Goal: Task Accomplishment & Management: Use online tool/utility

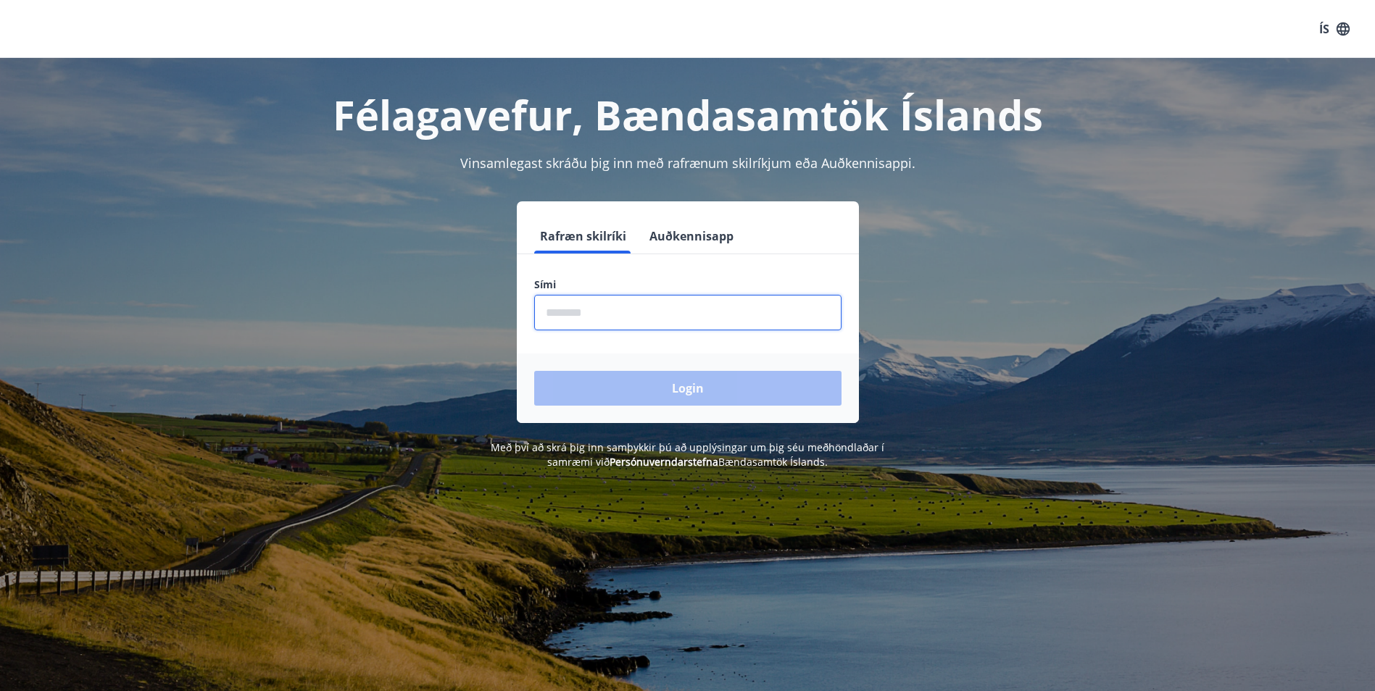
click at [559, 314] on input "phone" at bounding box center [687, 313] width 307 height 36
type input "********"
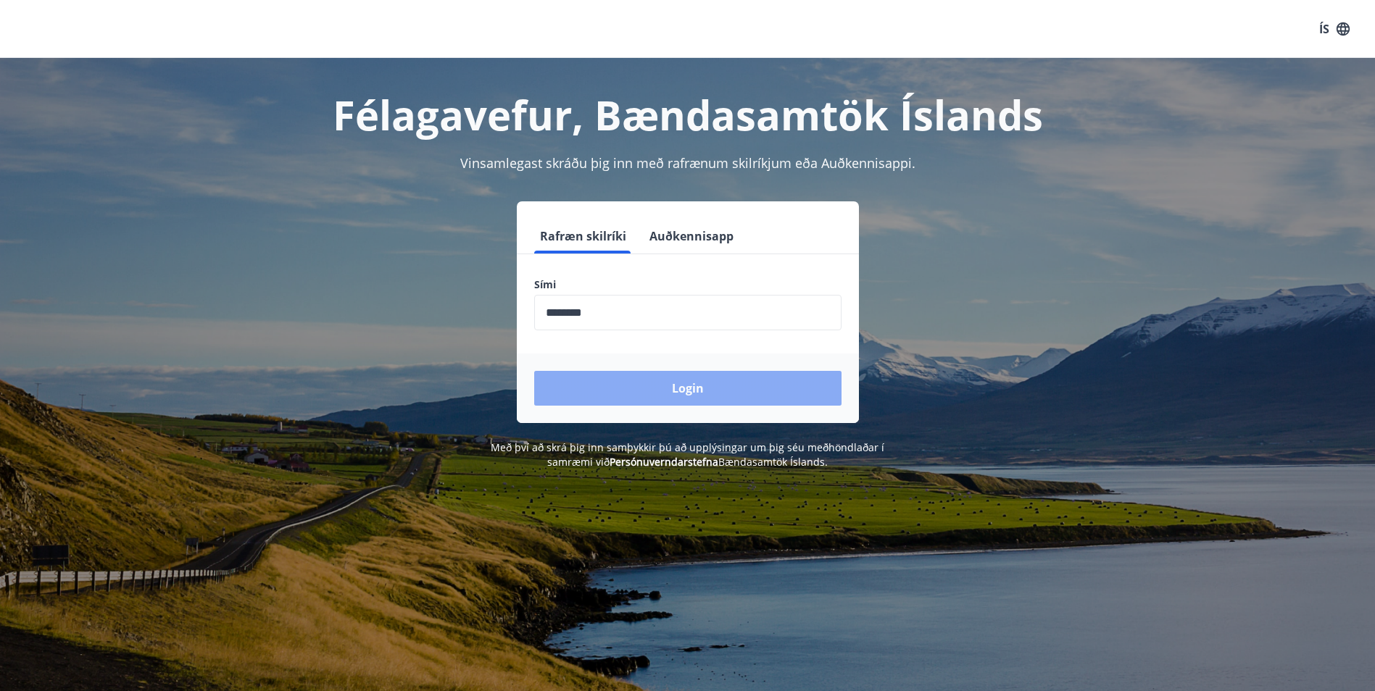
click at [691, 384] on button "Login" at bounding box center [687, 388] width 307 height 35
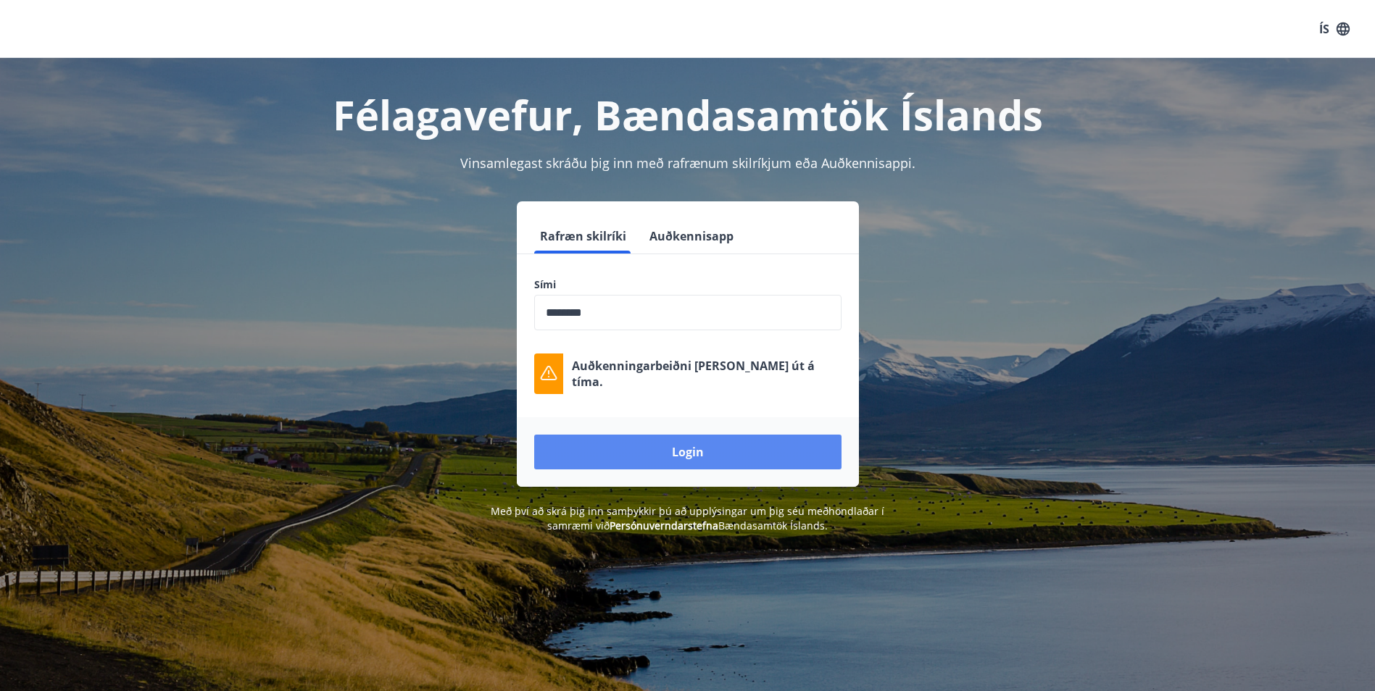
click at [683, 442] on button "Login" at bounding box center [687, 452] width 307 height 35
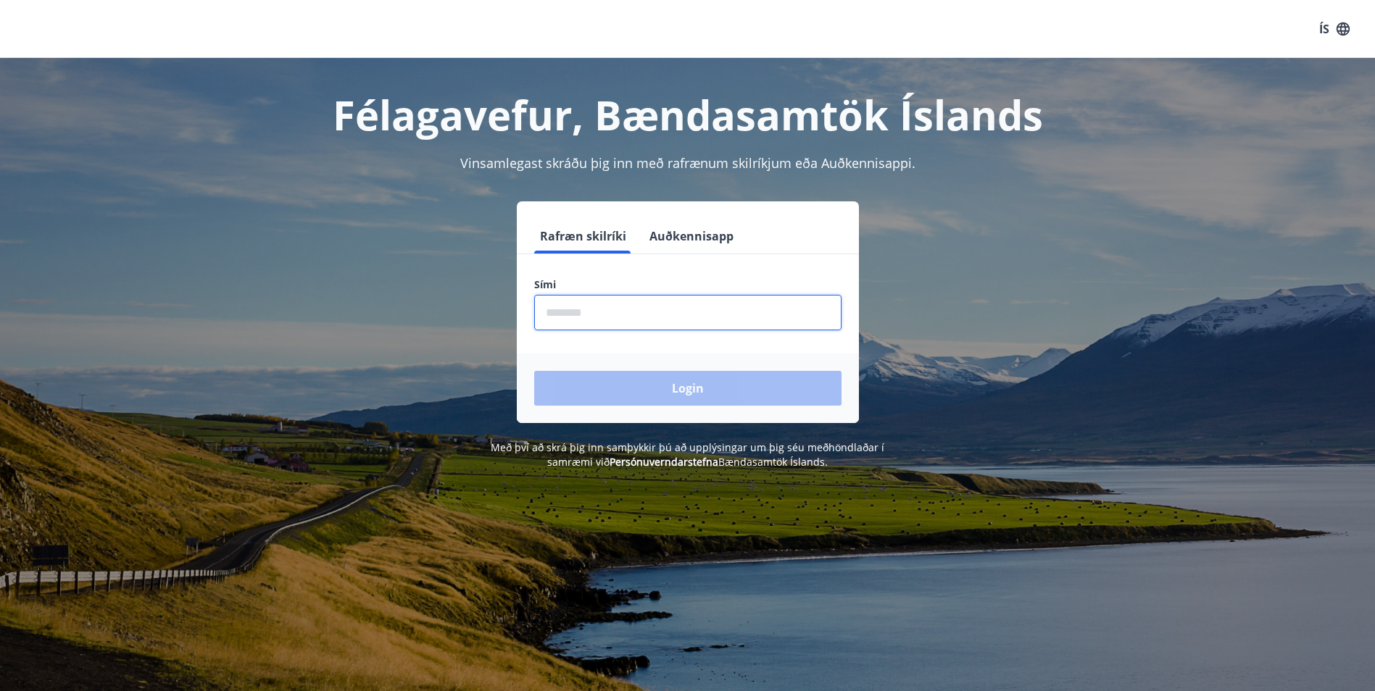
click at [564, 315] on input "phone" at bounding box center [687, 313] width 307 height 36
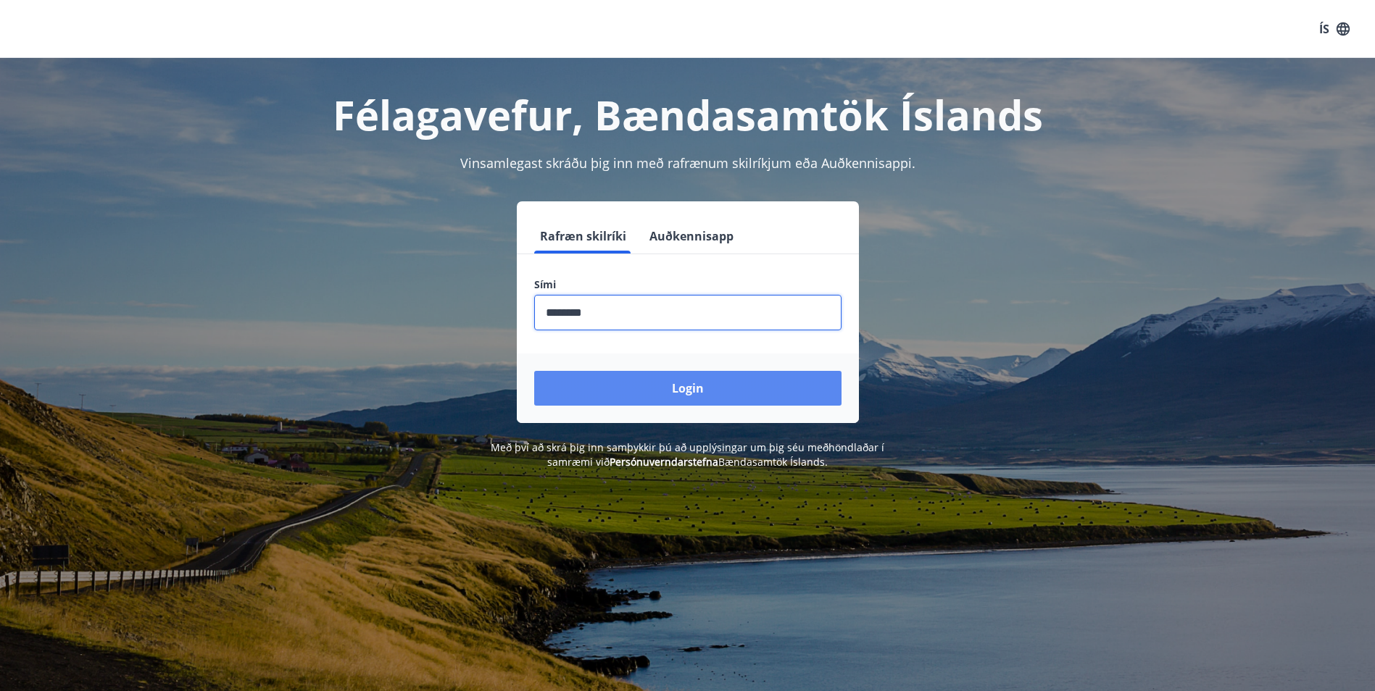
type input "********"
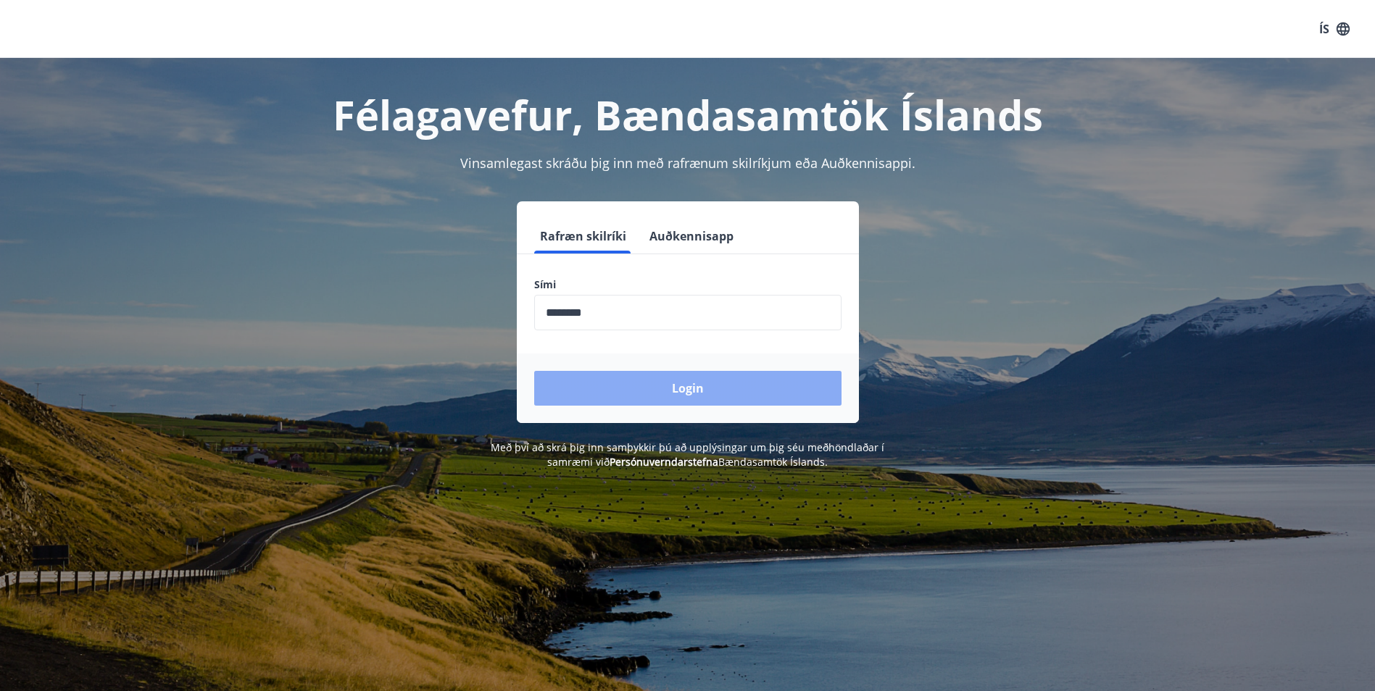
click at [684, 380] on button "Login" at bounding box center [687, 388] width 307 height 35
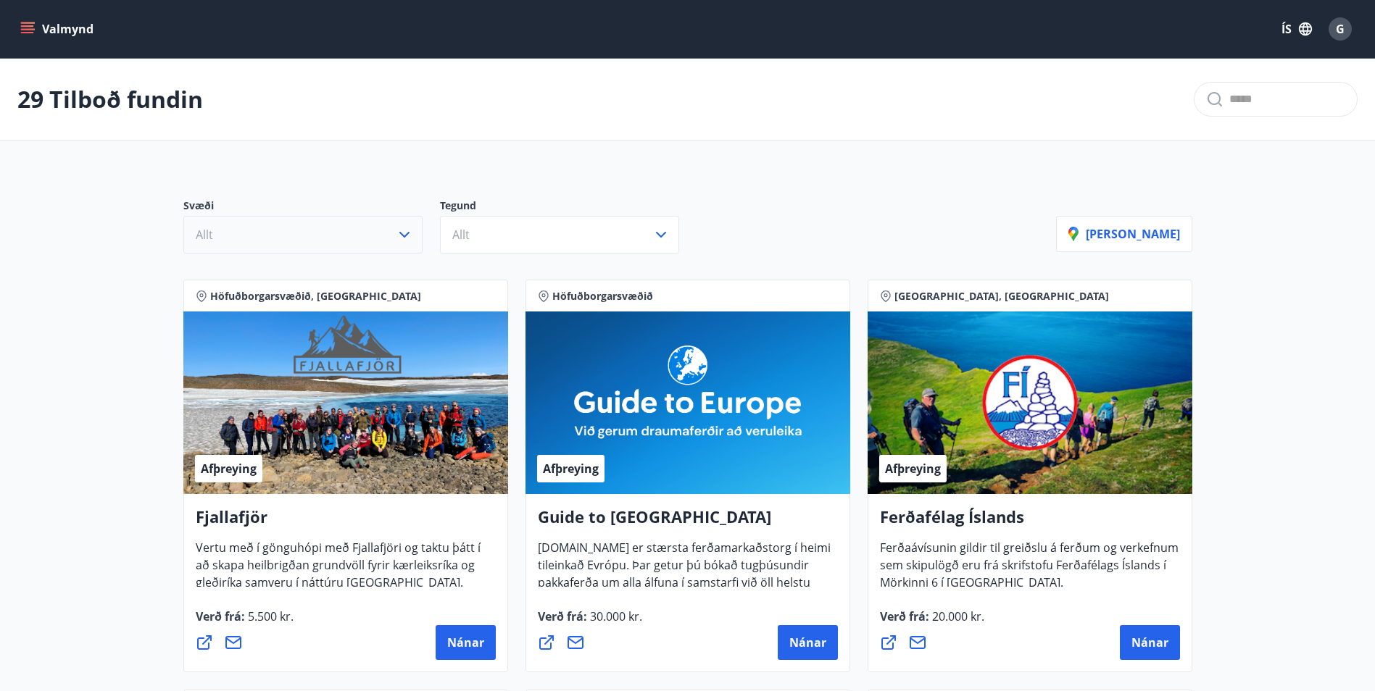
click at [399, 233] on icon "button" at bounding box center [404, 234] width 17 height 17
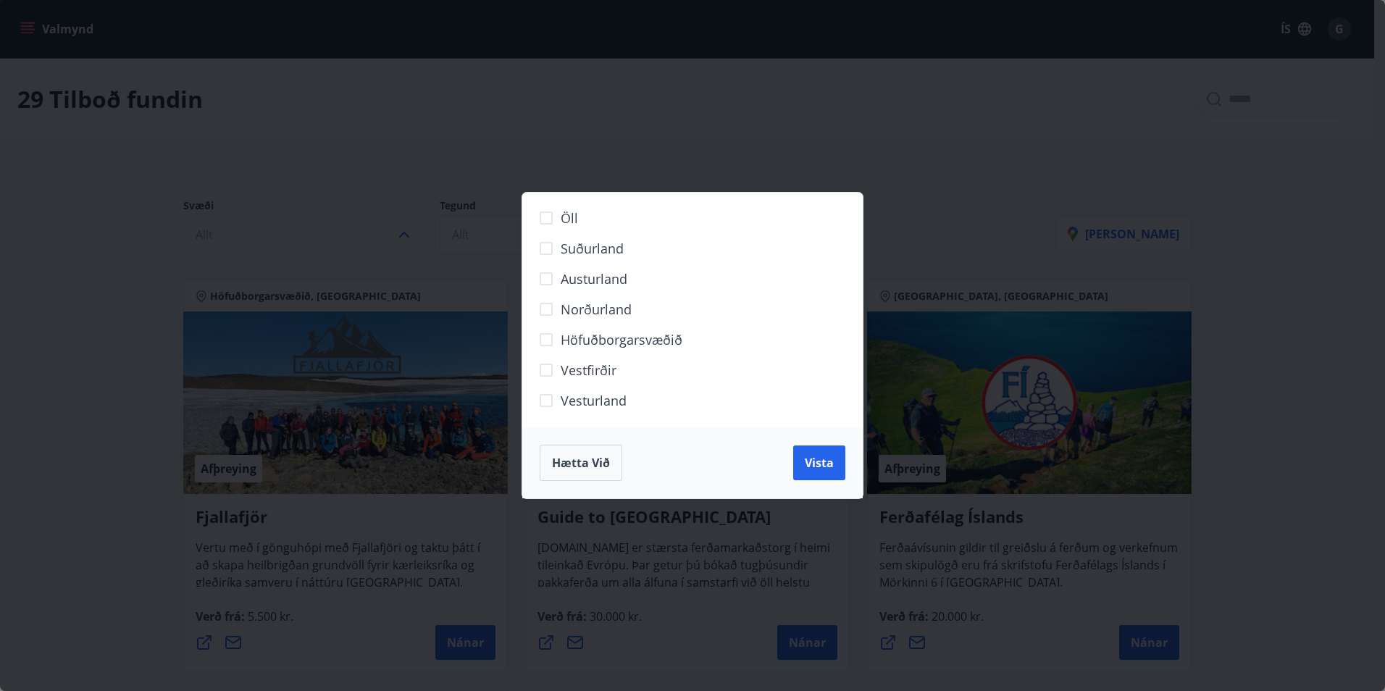
click at [1018, 159] on div "Öll Suðurland Austurland Norðurland Höfuðborgarsvæðið Vestfirðir Vesturland Hæt…" at bounding box center [692, 345] width 1385 height 691
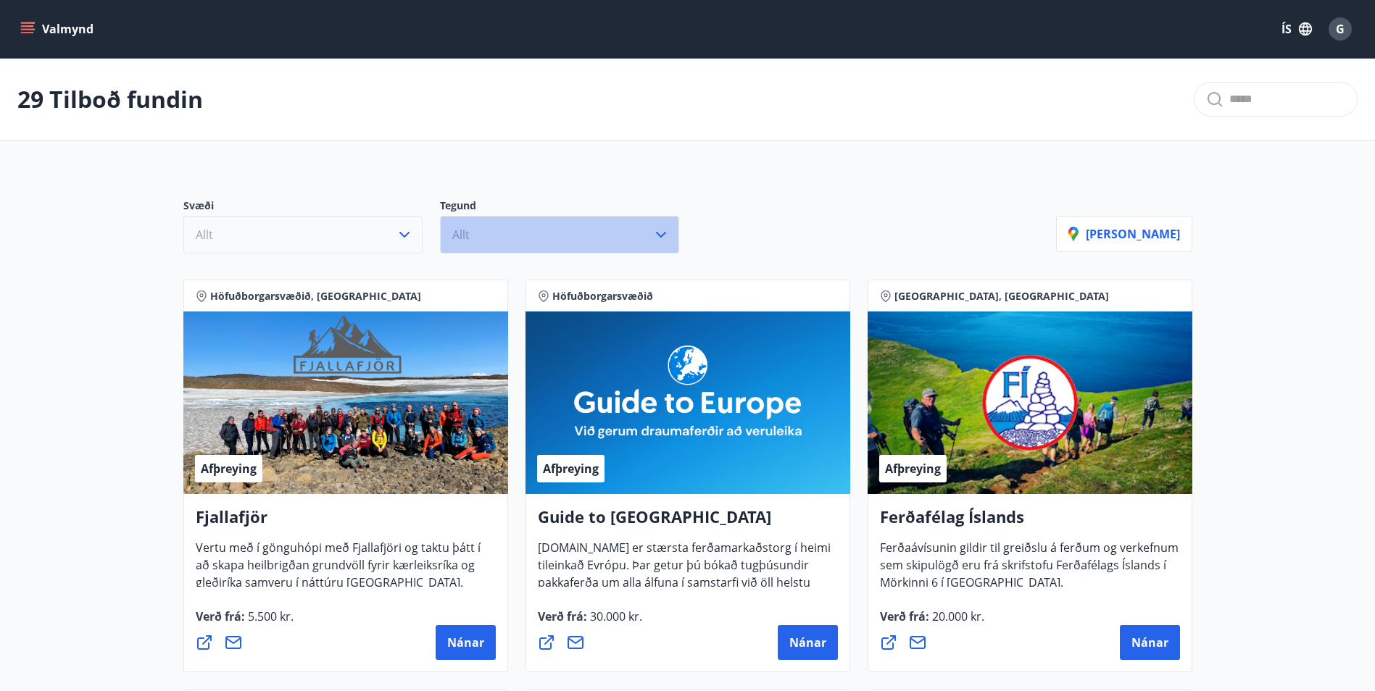
click at [656, 232] on icon "button" at bounding box center [660, 234] width 17 height 17
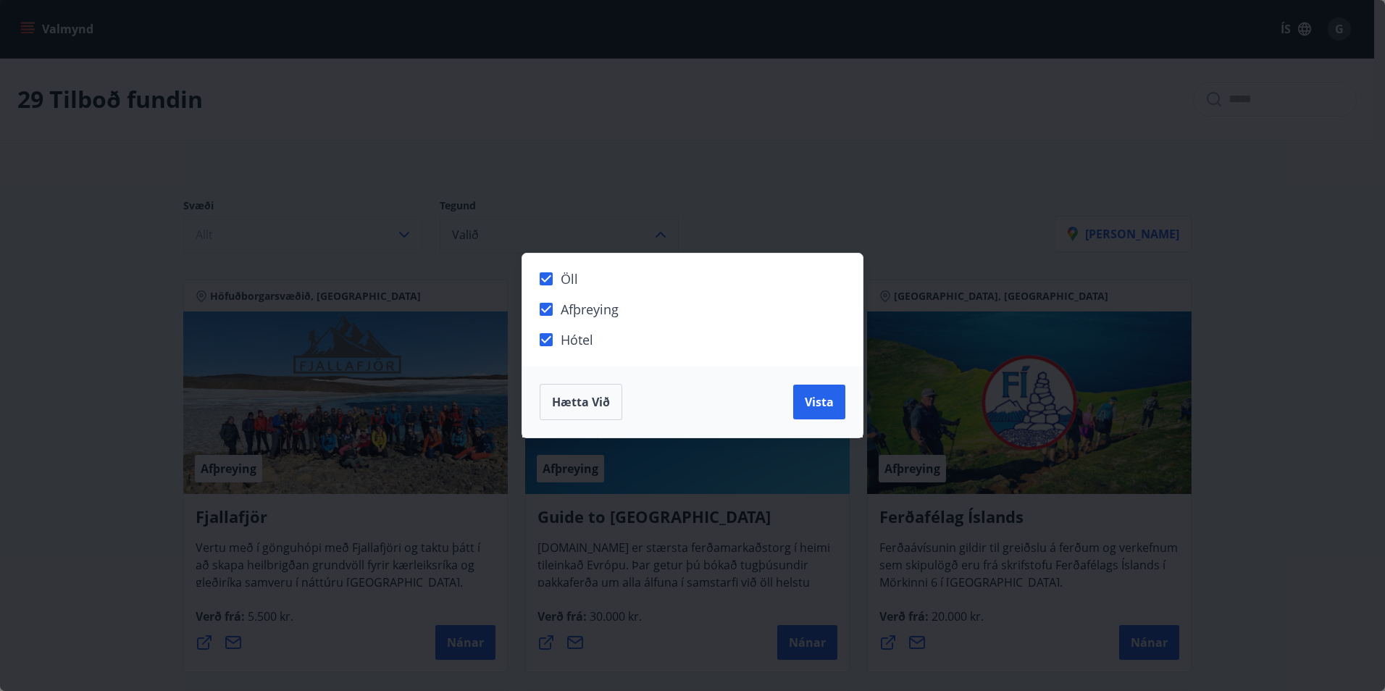
click at [905, 252] on div "Öll Afþreying Hótel Hætta við Vista" at bounding box center [692, 345] width 1385 height 691
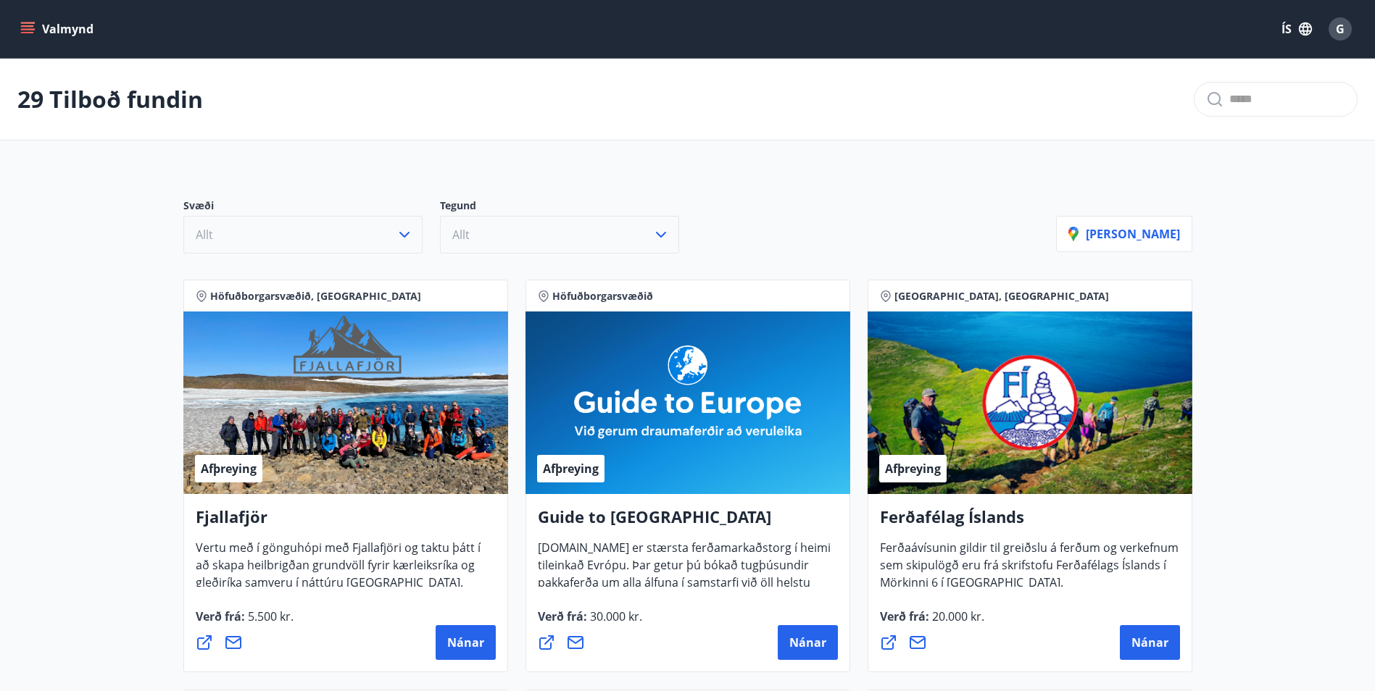
click at [1206, 98] on icon at bounding box center [1214, 99] width 17 height 17
click at [1208, 99] on div at bounding box center [1275, 99] width 164 height 35
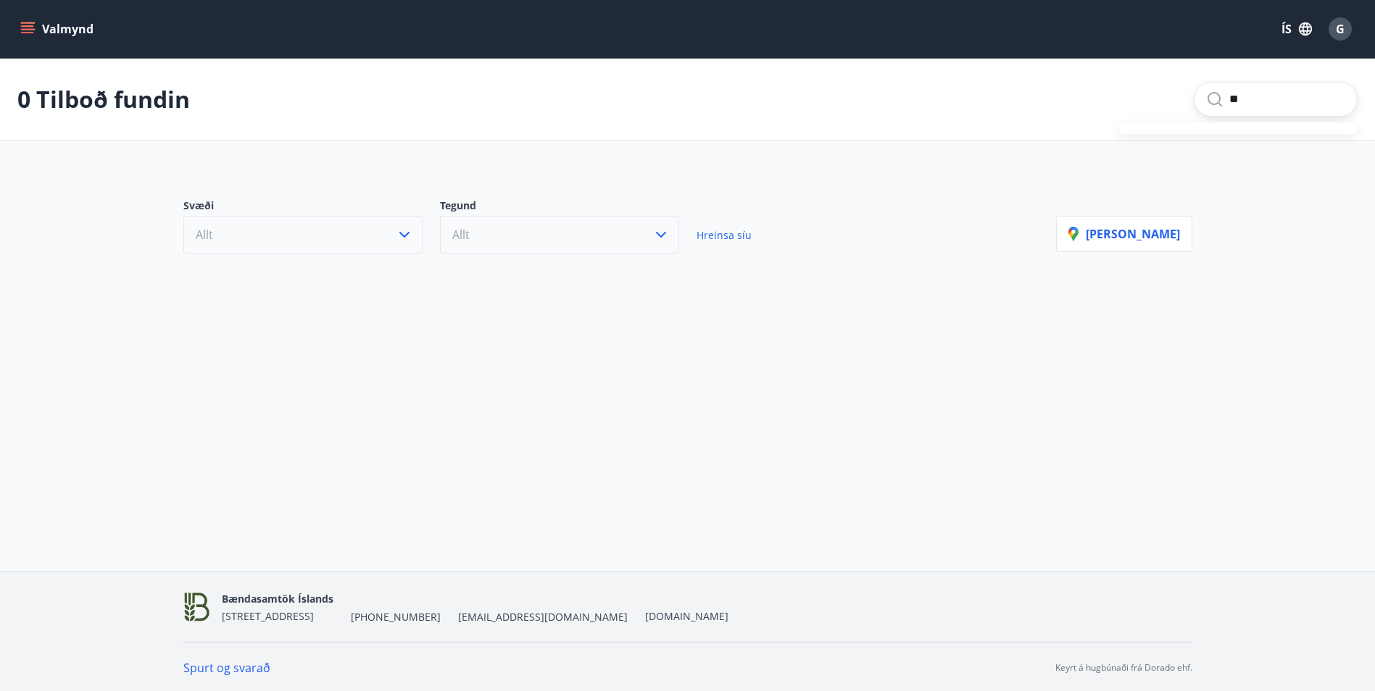
type input "*"
